Goal: Information Seeking & Learning: Learn about a topic

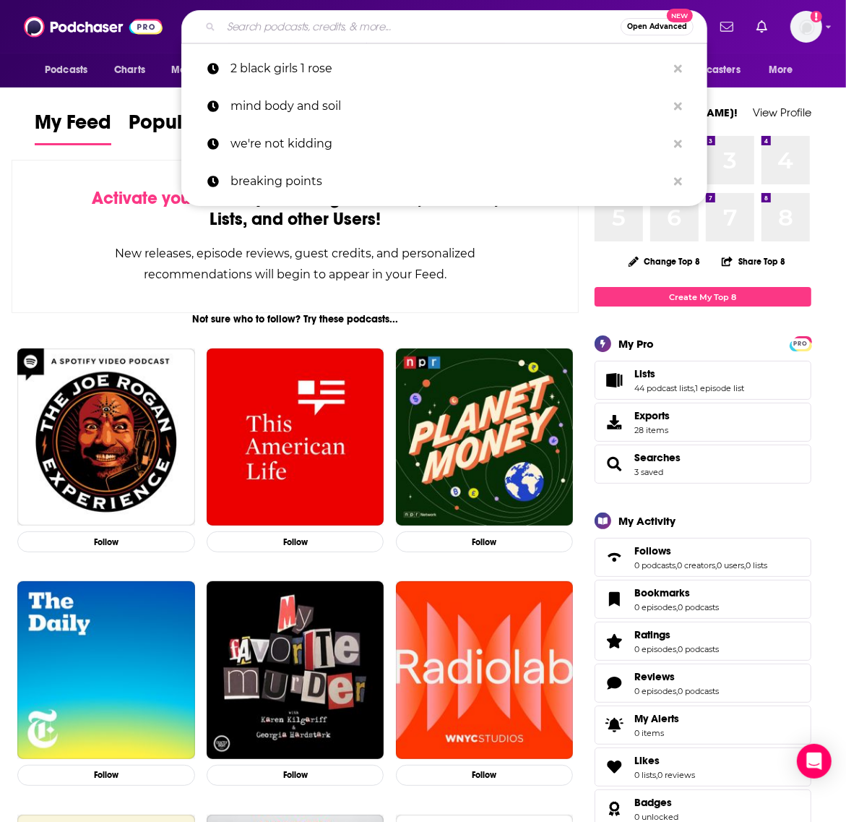
click at [301, 31] on input "Search podcasts, credits, & more..." at bounding box center [421, 26] width 400 height 23
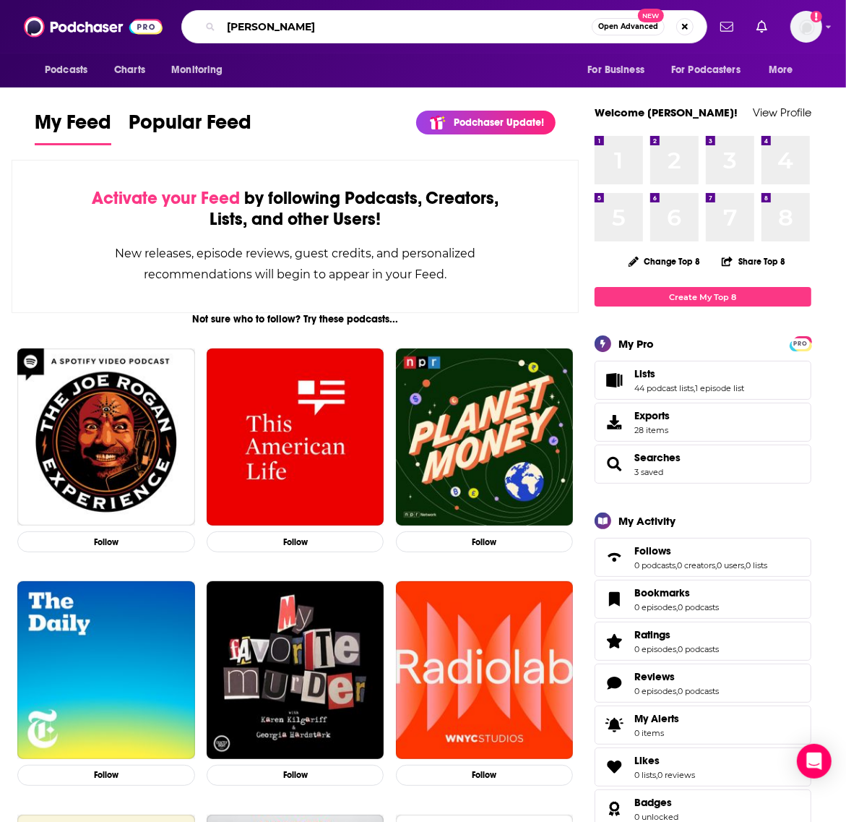
type input "[PERSON_NAME]"
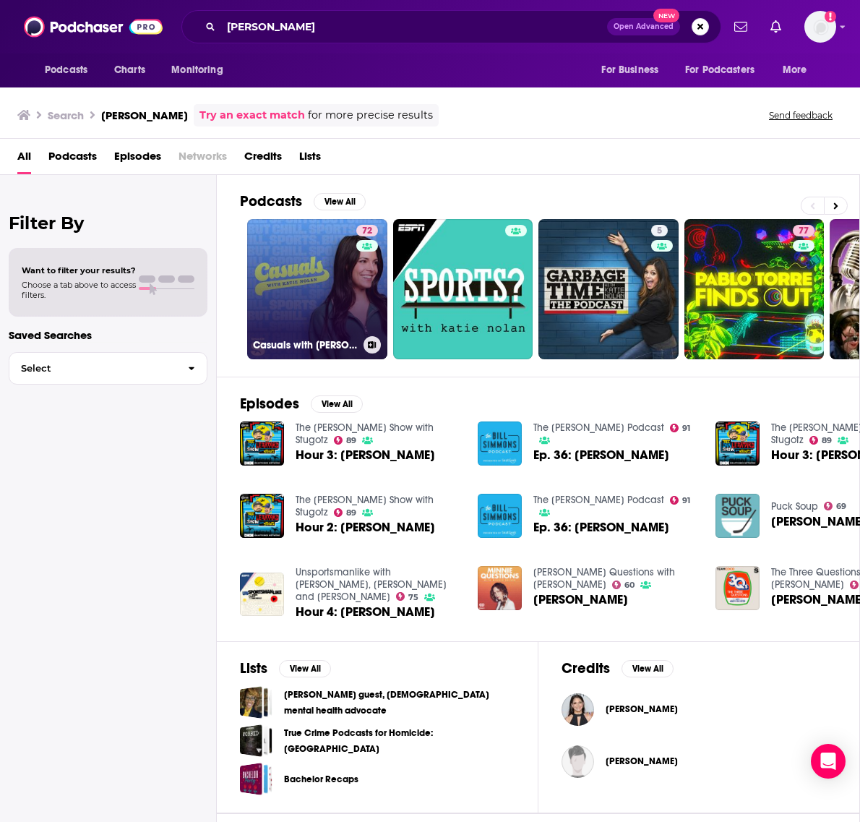
click at [299, 255] on link "72 Casuals with [PERSON_NAME]" at bounding box center [317, 289] width 140 height 140
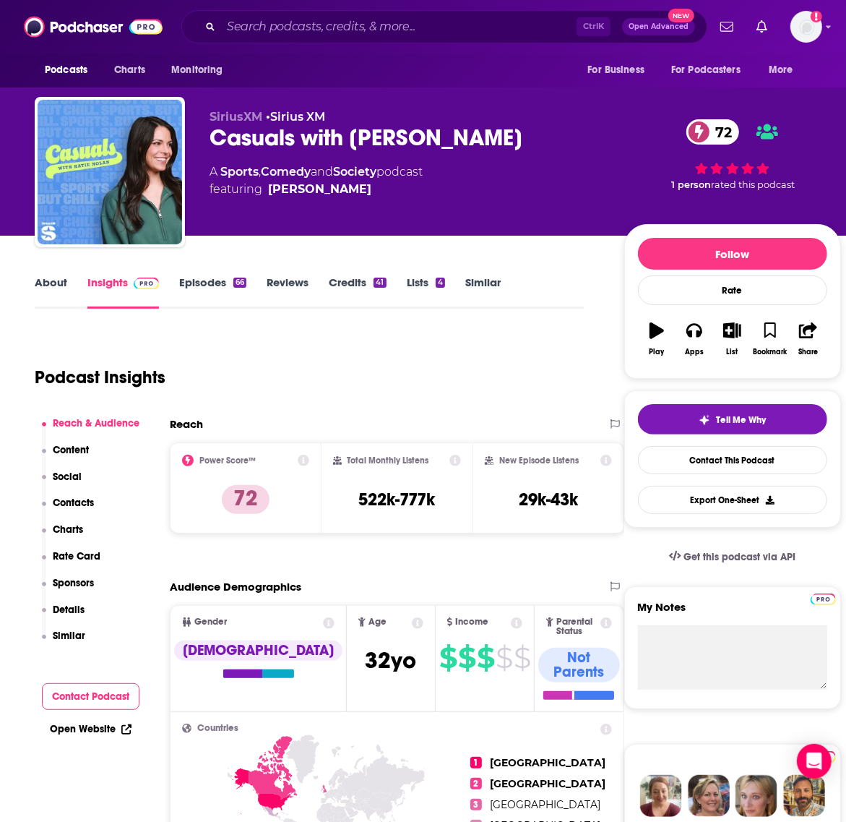
click at [582, 296] on div "About Insights Episodes 66 Reviews Credits 41 Lists 4 Similar" at bounding box center [309, 290] width 549 height 35
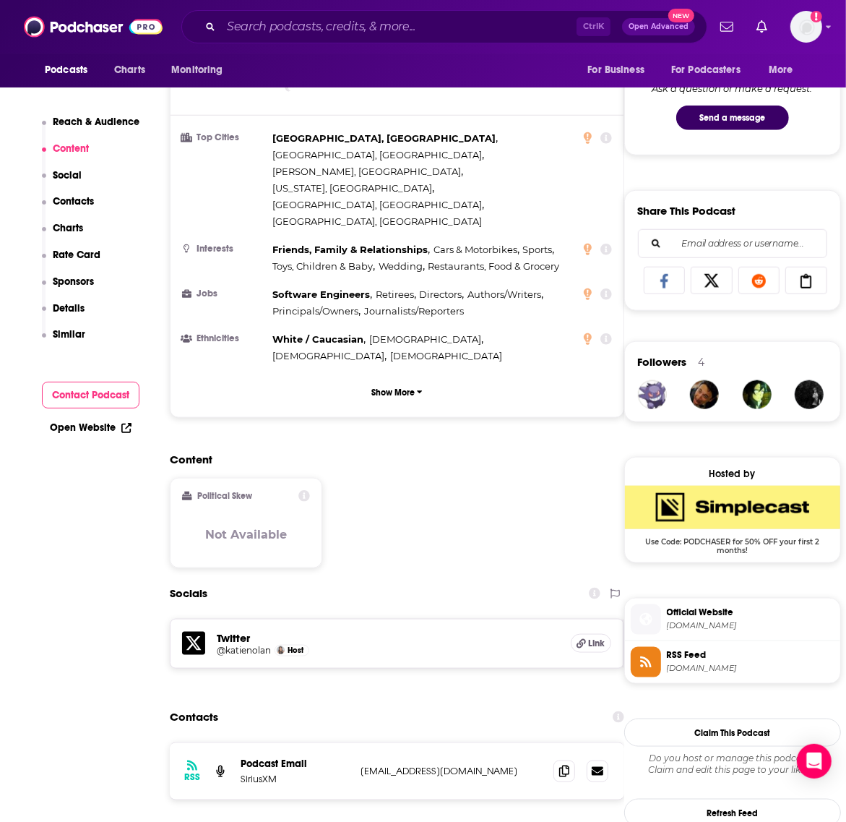
scroll to position [813, 0]
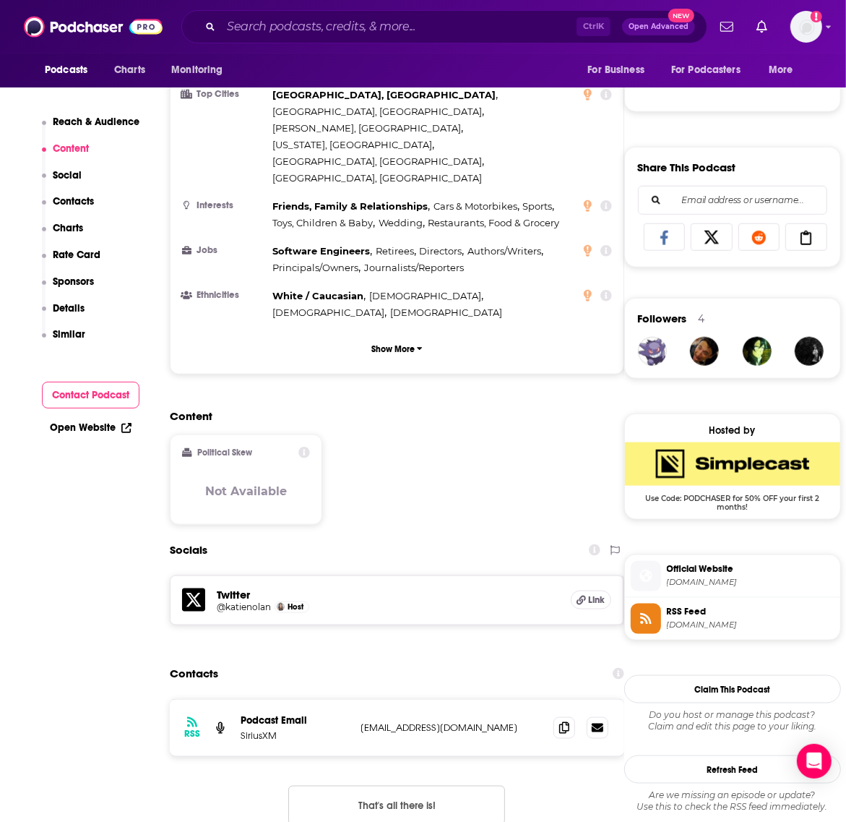
drag, startPoint x: 754, startPoint y: 288, endPoint x: 716, endPoint y: 327, distance: 54.2
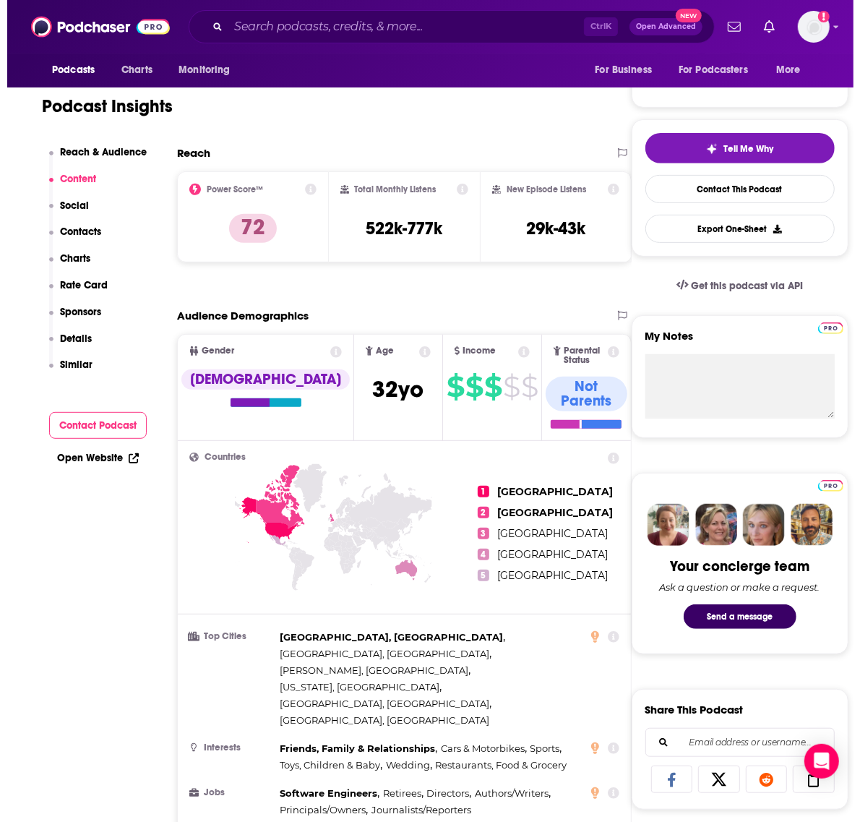
scroll to position [0, 0]
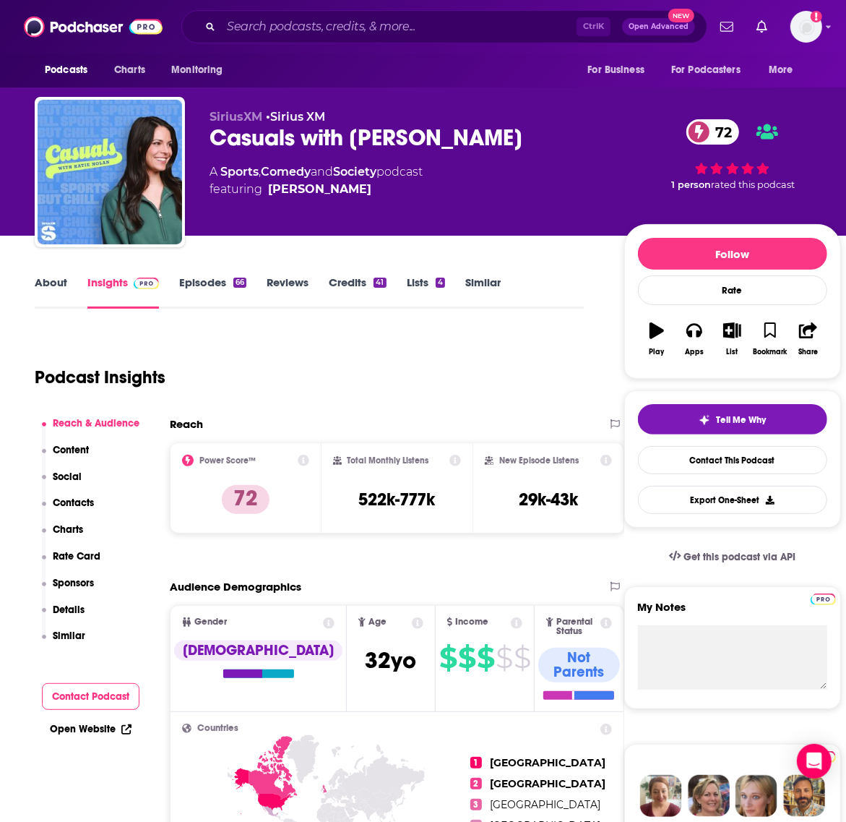
drag, startPoint x: 472, startPoint y: 82, endPoint x: 283, endPoint y: 0, distance: 205.6
click at [471, 80] on div "Podcasts Charts Monitoring For Business For Podcasters More" at bounding box center [423, 70] width 846 height 34
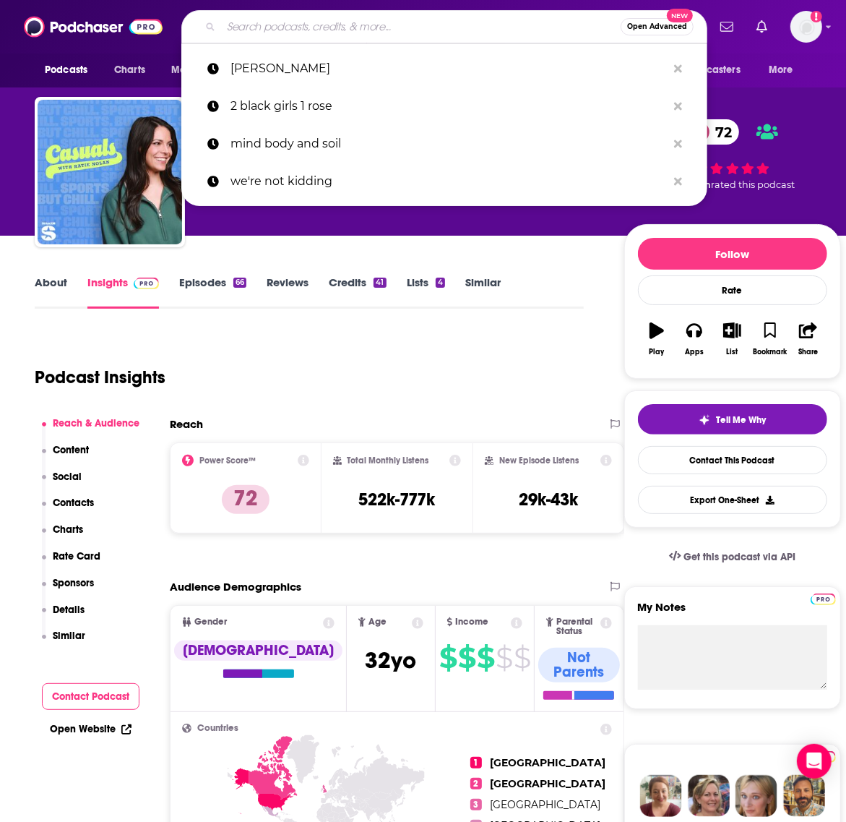
click at [322, 30] on input "Search podcasts, credits, & more..." at bounding box center [421, 26] width 400 height 23
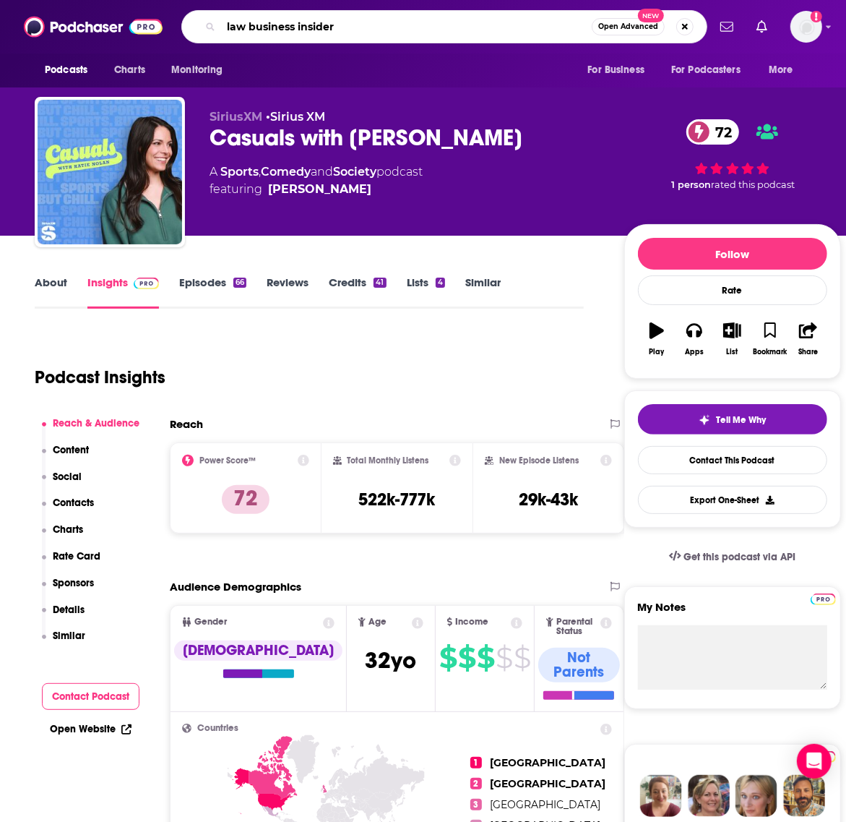
type input "law business insiders"
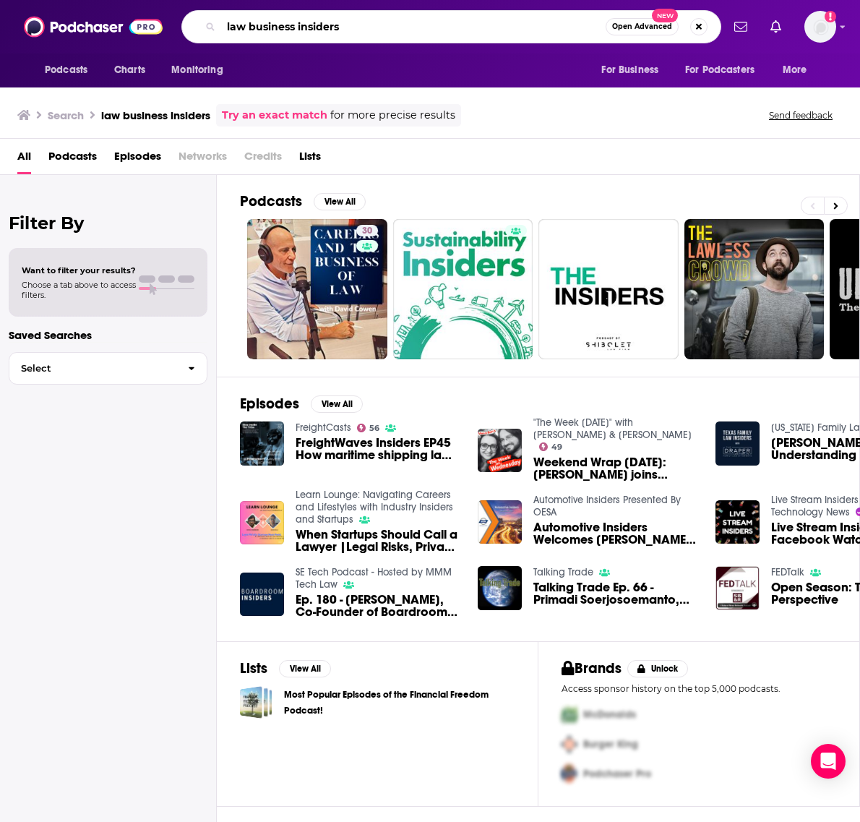
click at [532, 27] on input "law business insiders" at bounding box center [413, 26] width 385 height 23
type input "[PERSON_NAME]"
